Goal: Task Accomplishment & Management: Manage account settings

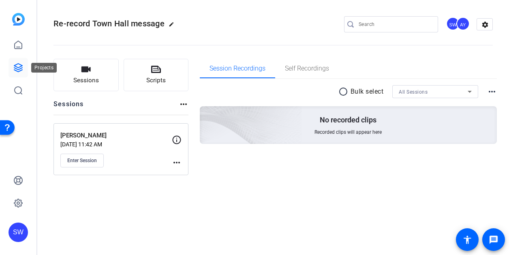
click at [18, 68] on icon at bounding box center [18, 68] width 10 height 10
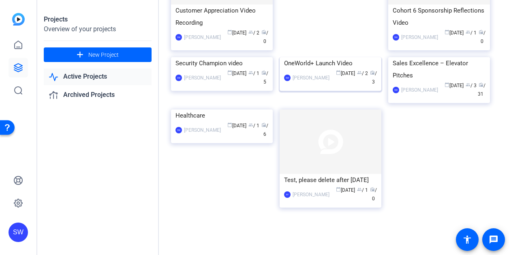
scroll to position [243, 0]
click at [442, 99] on div "calendar_today [DATE] group / 3 radio / 31" at bounding box center [463, 90] width 43 height 17
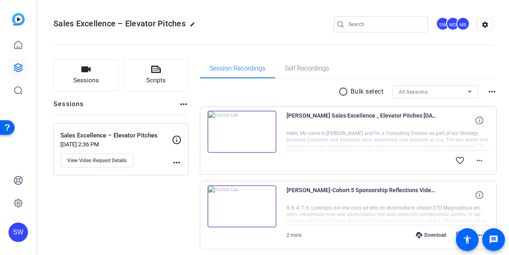
click at [241, 131] on img at bounding box center [242, 132] width 69 height 42
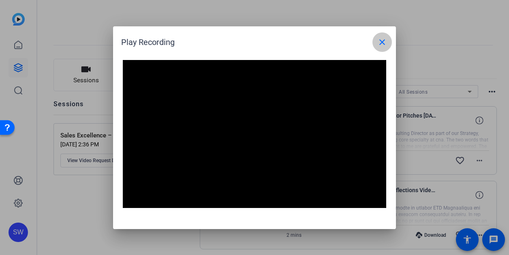
click at [380, 41] on mat-icon "close" at bounding box center [383, 42] width 10 height 10
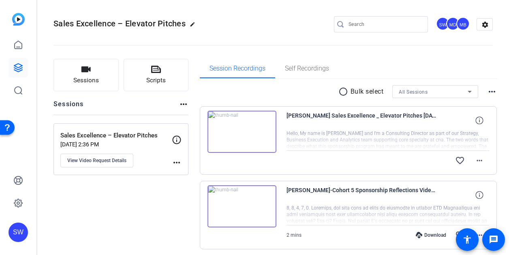
click at [294, 11] on div "Sales Excellence – Elevator Pitches edit SW MD MB settings" at bounding box center [274, 24] width 440 height 61
drag, startPoint x: 447, startPoint y: 24, endPoint x: 434, endPoint y: 36, distance: 18.1
click at [434, 36] on openreel-divider-bar at bounding box center [274, 42] width 440 height 25
click at [436, 24] on div "SW" at bounding box center [442, 23] width 13 height 13
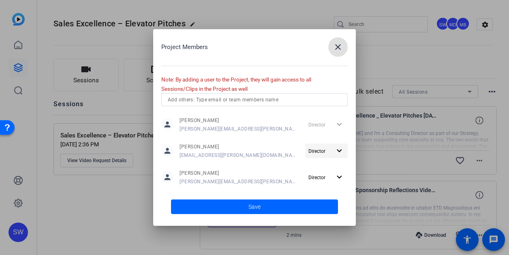
click at [341, 148] on mat-icon "expand_more" at bounding box center [340, 151] width 10 height 10
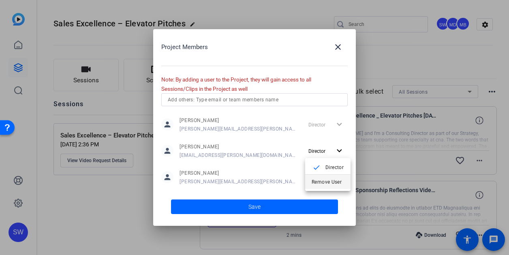
click at [320, 183] on span "Remove User" at bounding box center [327, 182] width 30 height 6
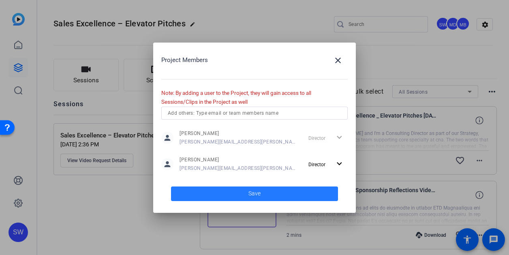
click at [245, 195] on span at bounding box center [254, 193] width 167 height 19
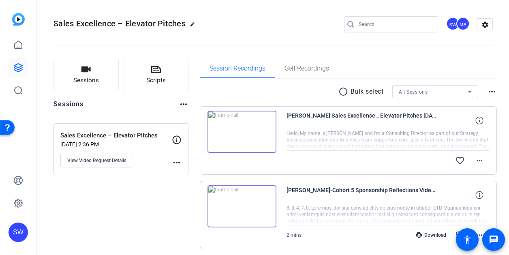
click at [192, 26] on mat-icon "edit" at bounding box center [195, 26] width 10 height 10
drag, startPoint x: 60, startPoint y: 24, endPoint x: 143, endPoint y: 26, distance: 82.7
click at [143, 26] on div "Sales Excellence – Elevator Pitches check_circle clear" at bounding box center [109, 24] width 110 height 13
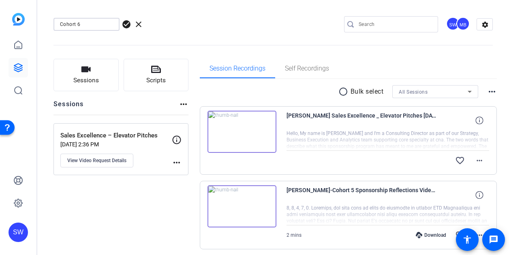
type input "Cohort 6"
click at [138, 24] on span "clear" at bounding box center [139, 24] width 10 height 10
click at [494, 240] on mat-icon "message" at bounding box center [494, 240] width 10 height 10
click at [177, 162] on mat-icon "more_horiz" at bounding box center [177, 163] width 10 height 10
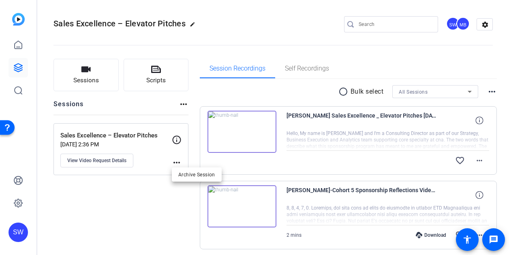
click at [110, 163] on div at bounding box center [254, 127] width 509 height 255
click at [89, 160] on span "View Video Request Details" at bounding box center [96, 160] width 59 height 6
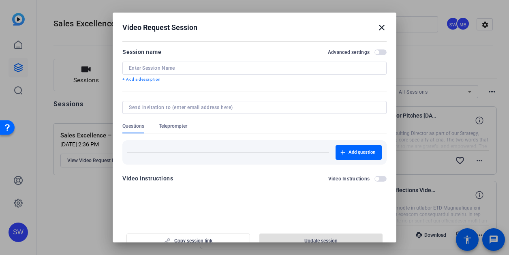
type input "Sales Excellence – Elevator Pitches"
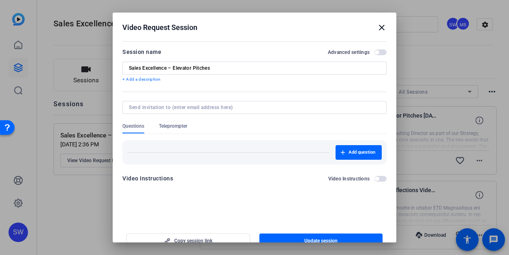
click at [378, 27] on mat-icon "close" at bounding box center [382, 28] width 10 height 10
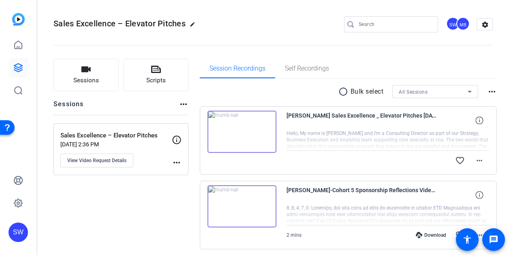
click at [192, 24] on mat-icon "edit" at bounding box center [195, 26] width 10 height 10
drag, startPoint x: 60, startPoint y: 24, endPoint x: 223, endPoint y: 24, distance: 162.2
click at [223, 24] on div "Sales Excellence – Elevator Pitches check_circle clear SW MB settings" at bounding box center [274, 24] width 440 height 12
paste input "Cohort 6 Sponsorship Reflections Video"
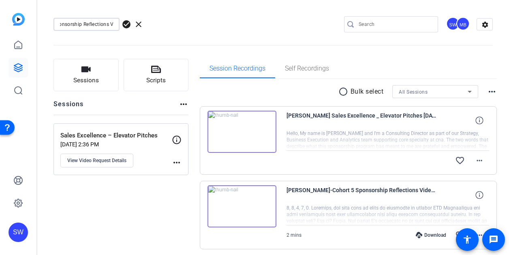
scroll to position [0, 40]
type input "Cohort 6 Sponsorship Reflections Video"
click at [126, 24] on span "check_circle" at bounding box center [127, 24] width 10 height 10
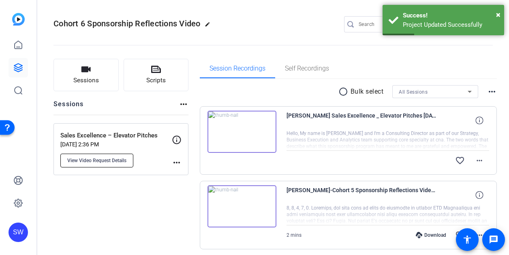
click at [112, 158] on span "View Video Request Details" at bounding box center [96, 160] width 59 height 6
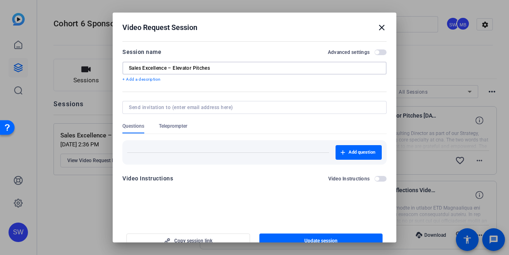
drag, startPoint x: 221, startPoint y: 67, endPoint x: 82, endPoint y: 65, distance: 139.5
click at [82, 65] on div "Video Request Session close Session name Advanced settings Sales Excellence – E…" at bounding box center [254, 127] width 509 height 255
paste input "Cohort 6 Sponsorship Reflections Video"
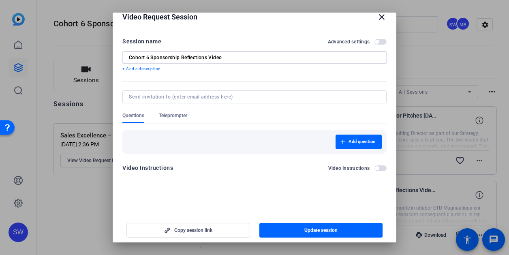
scroll to position [13, 0]
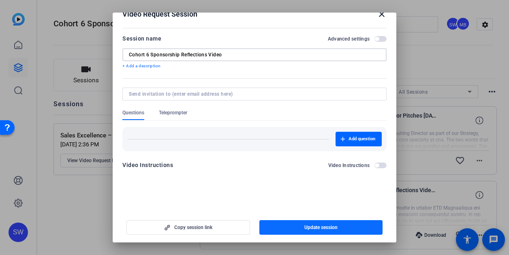
type input "Cohort 6 Sponsorship Reflections Video"
click at [311, 229] on span "Update session" at bounding box center [321, 227] width 33 height 6
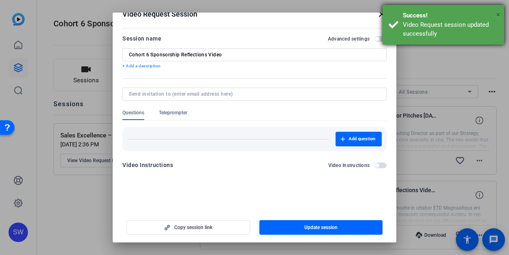
click at [498, 13] on span "×" at bounding box center [498, 15] width 4 height 10
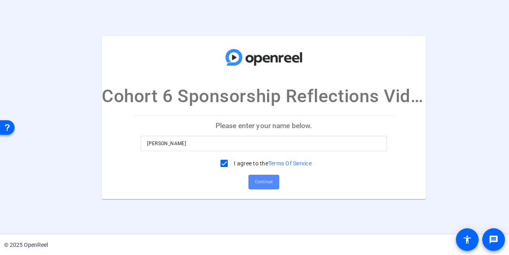
click at [262, 183] on span "Continue" at bounding box center [264, 182] width 18 height 12
